Goal: Information Seeking & Learning: Find specific fact

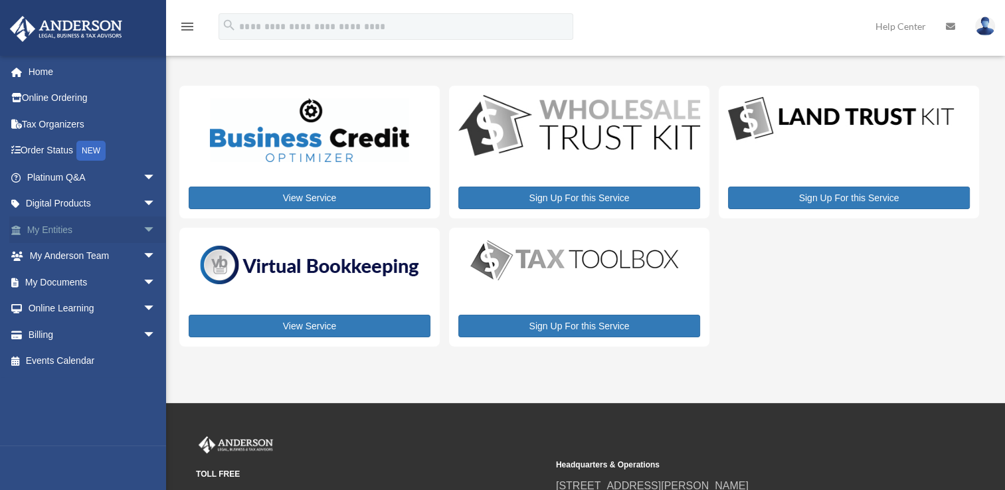
click at [143, 228] on span "arrow_drop_down" at bounding box center [156, 230] width 27 height 27
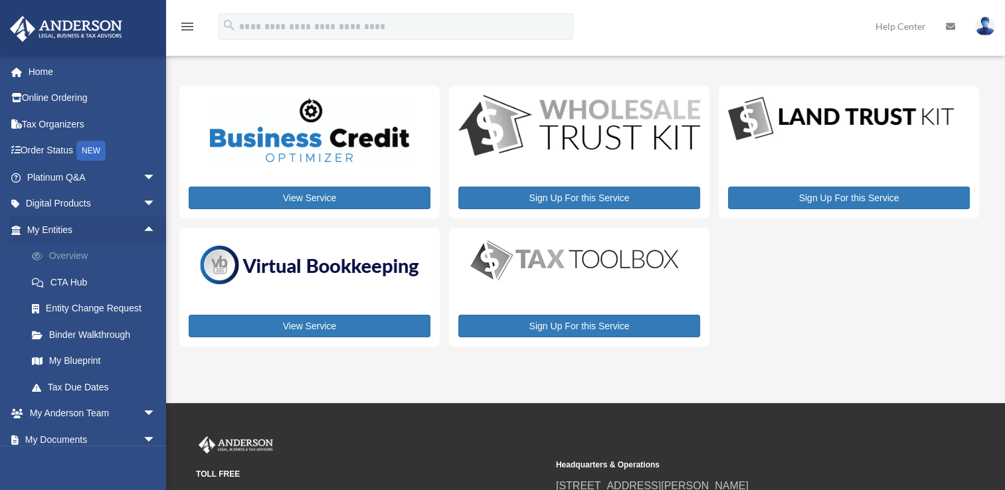
click at [122, 251] on link "Overview" at bounding box center [97, 256] width 157 height 27
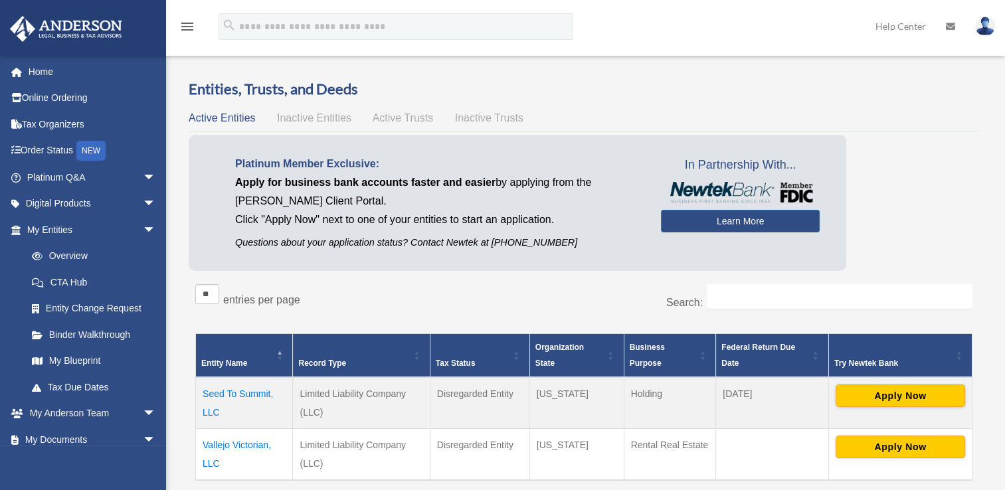
click at [243, 395] on td "Seed To Summit, LLC" at bounding box center [244, 403] width 97 height 52
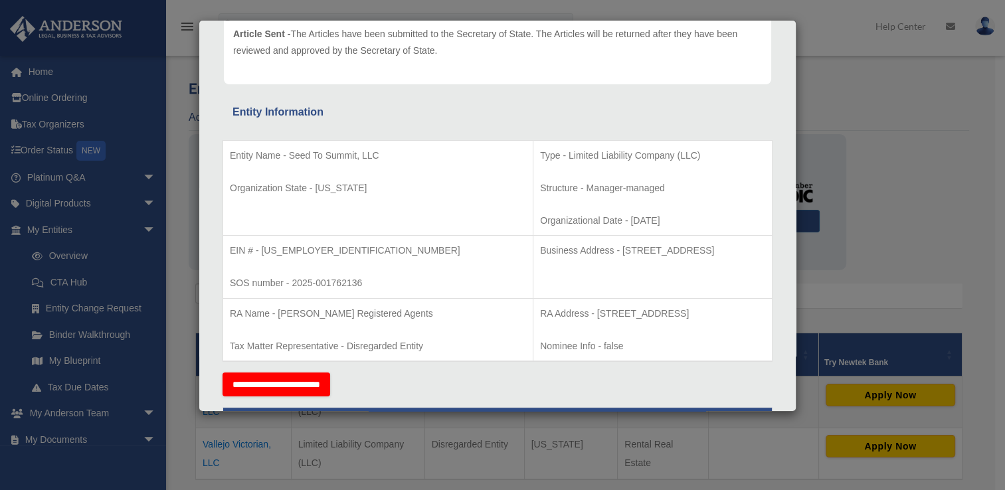
scroll to position [179, 0]
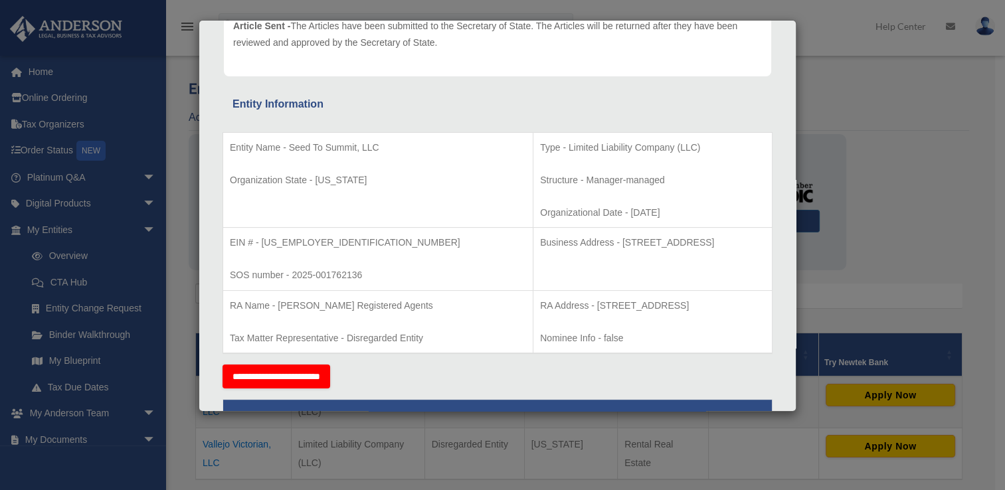
click at [702, 243] on p "Business Address - 1718 Capitol Ave., Cheyenne, WY 82001" at bounding box center [652, 242] width 225 height 17
drag, startPoint x: 702, startPoint y: 241, endPoint x: 534, endPoint y: 240, distance: 168.0
click at [540, 240] on p "Business Address - 1718 Capitol Ave., Cheyenne, WY 82001" at bounding box center [652, 242] width 225 height 17
copy p "1718 Capitol Ave., Cheyenne, WY 82001"
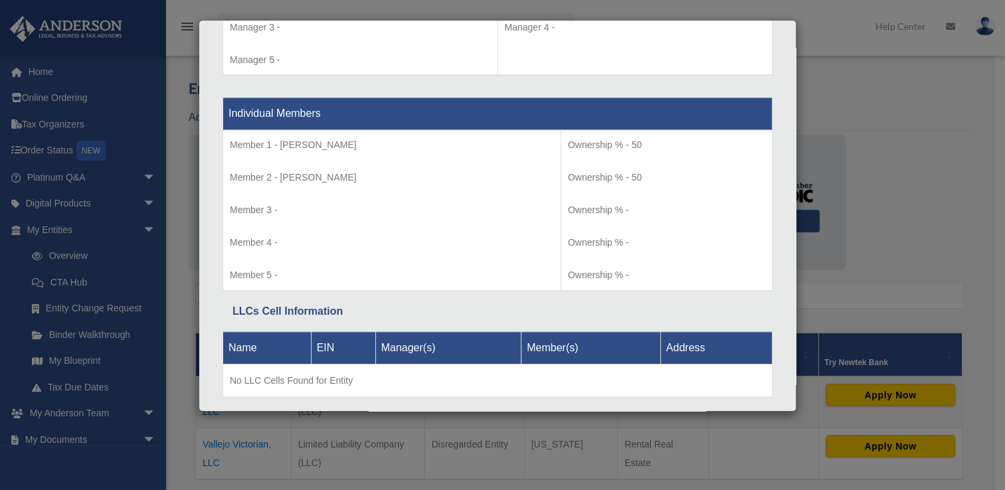
scroll to position [1354, 0]
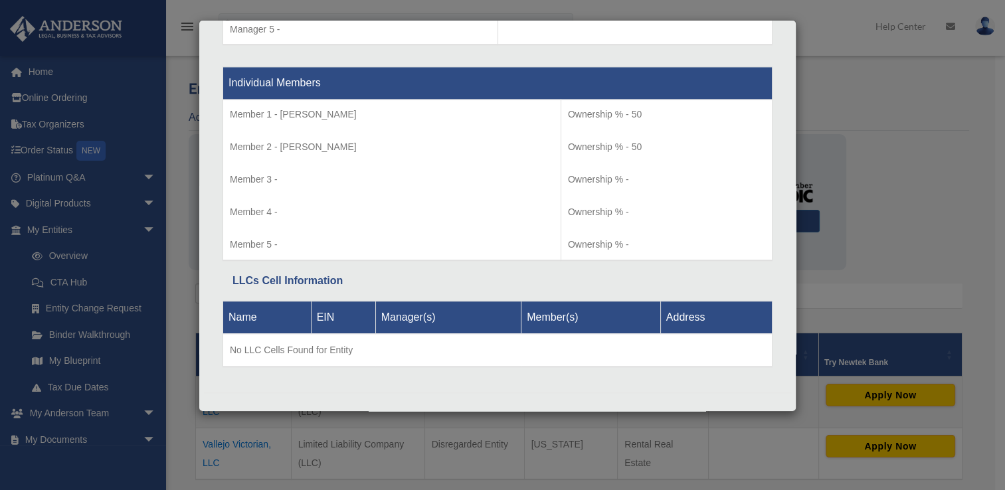
click at [938, 185] on div "Details × Articles Sent Organizational Date" at bounding box center [502, 245] width 1005 height 490
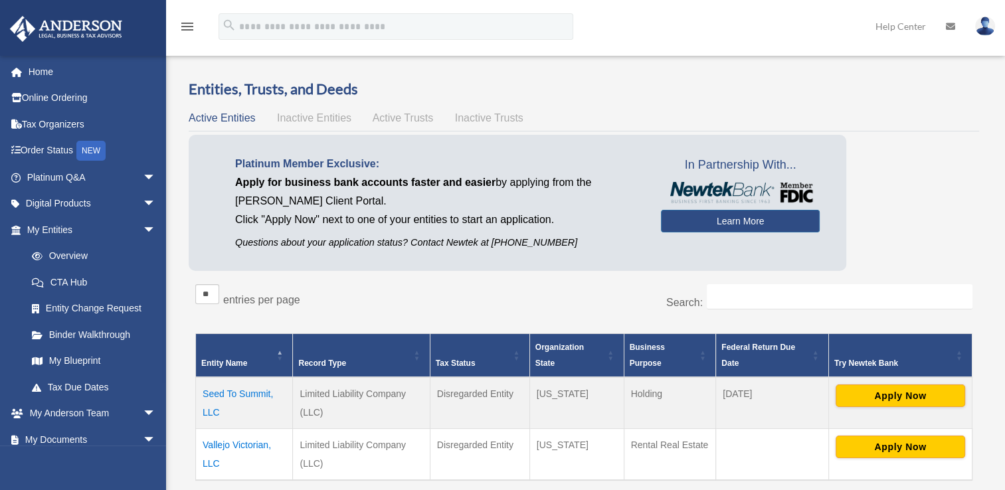
click at [234, 440] on td "Vallejo Victorian, LLC" at bounding box center [244, 454] width 97 height 52
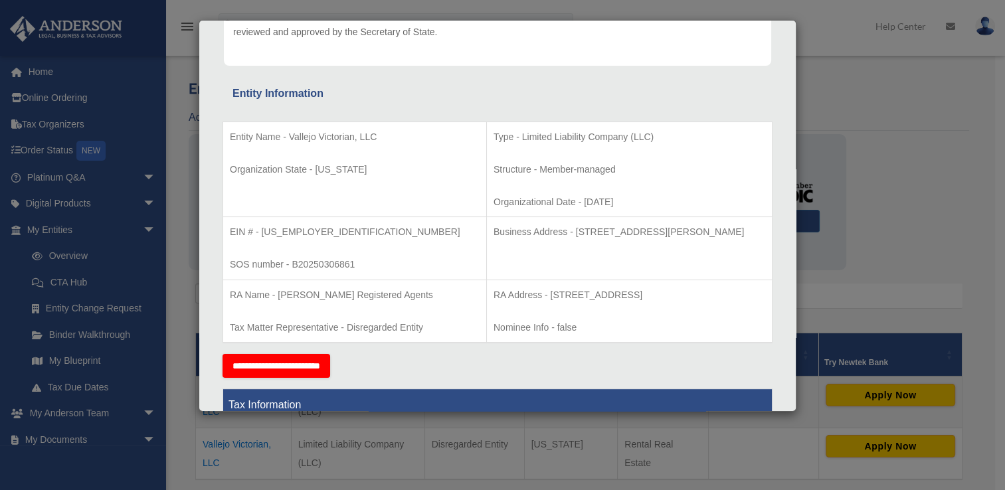
scroll to position [192, 0]
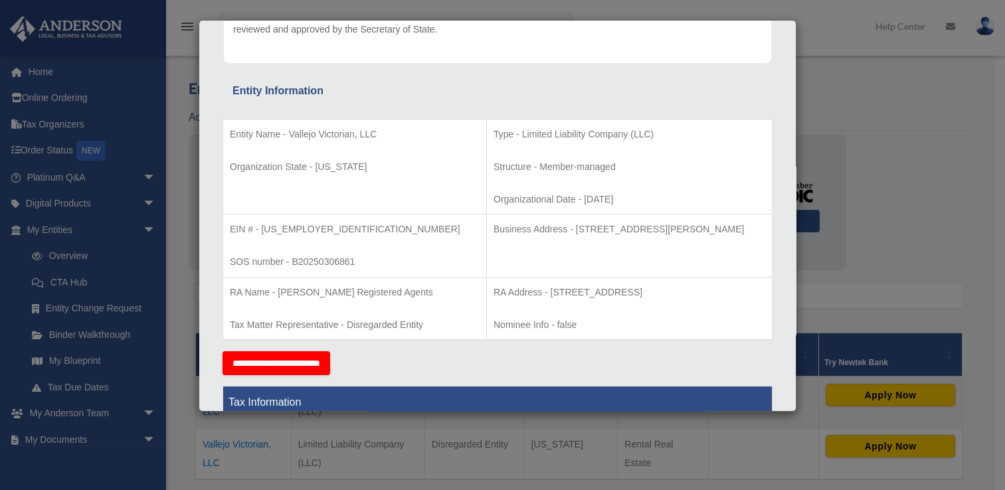
drag, startPoint x: 723, startPoint y: 225, endPoint x: 515, endPoint y: 226, distance: 207.2
click at [515, 226] on p "Business Address - 3225 McLeod Dr, Suite 100, Las Vegas, NV 89121" at bounding box center [629, 229] width 272 height 17
copy p "3225 McLeod Dr, Suite 100, Las Vegas, NV 89121"
click at [901, 203] on div "Details × Articles Sent Organizational Date" at bounding box center [502, 245] width 1005 height 490
